Goal: Browse casually: Explore the website without a specific task or goal

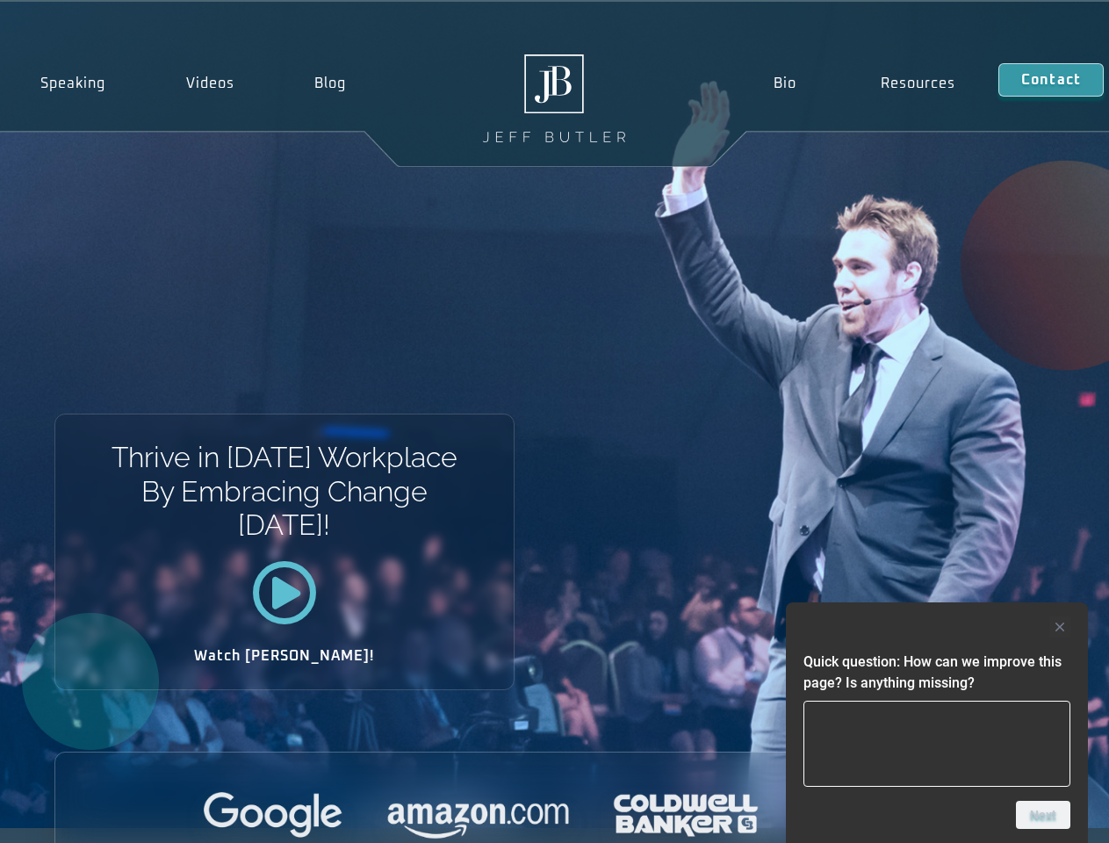
click at [554, 421] on div "Thrive in [DATE] Workplace By Embracing Change [DATE]! Watch [PERSON_NAME]!" at bounding box center [554, 415] width 1109 height 826
click at [937, 627] on div at bounding box center [936, 626] width 267 height 21
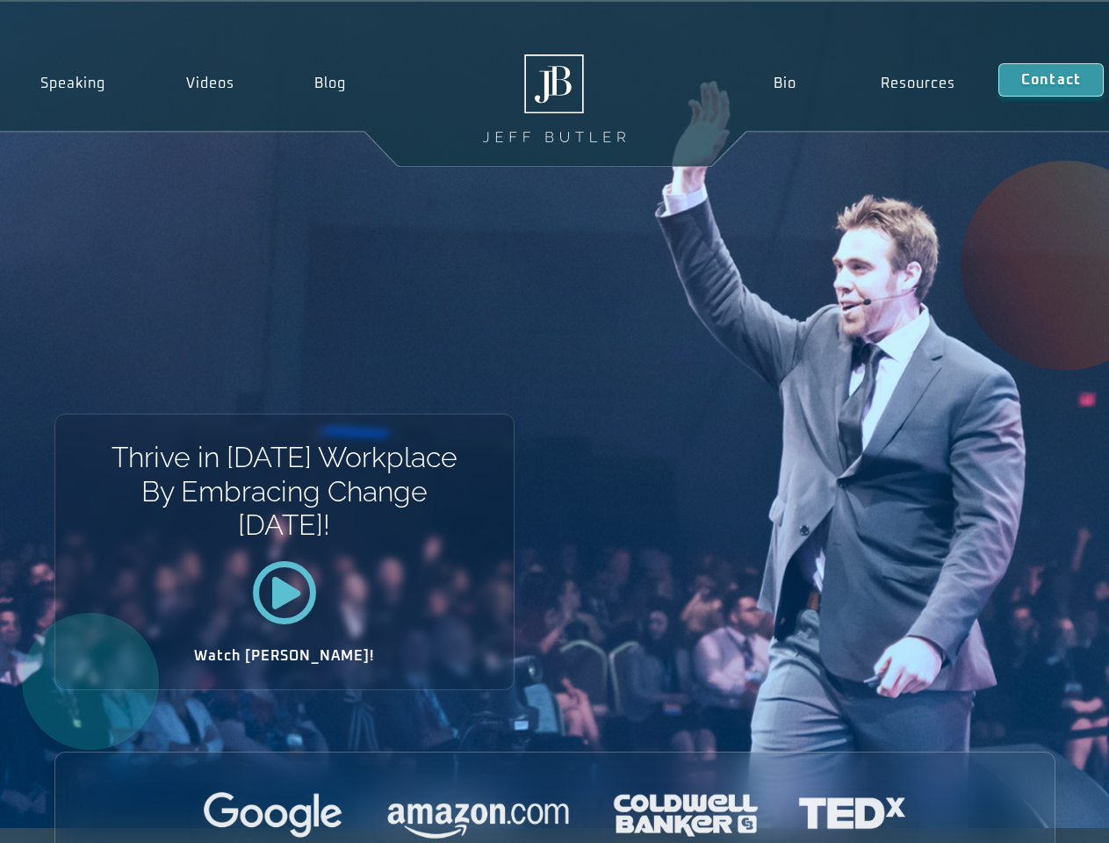
click at [1043, 815] on div at bounding box center [554, 816] width 999 height 48
